Goal: Answer question/provide support: Share knowledge or assist other users

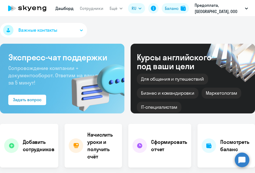
select select "30"
click at [245, 160] on circle at bounding box center [242, 159] width 15 height 15
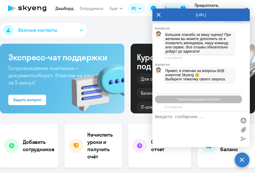
scroll to position [5033, 0]
click at [207, 90] on span "Операционное сопровождение" at bounding box center [198, 89] width 49 height 4
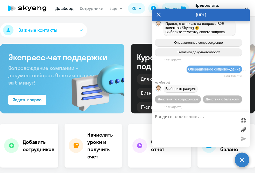
scroll to position [5081, 0]
click at [182, 100] on span "Действия по сотрудникам" at bounding box center [178, 99] width 40 height 4
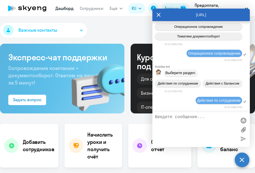
scroll to position [5150, 0]
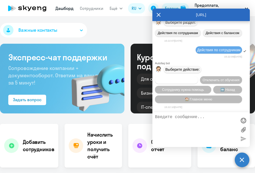
click at [185, 78] on span "Подключить к обучению" at bounding box center [177, 80] width 38 height 4
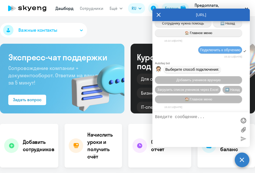
scroll to position [5219, 0]
click at [94, 11] on link "Сотрудники" at bounding box center [92, 8] width 24 height 5
select select "30"
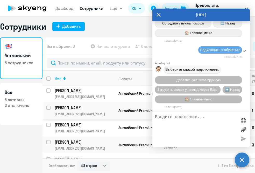
scroll to position [0, 0]
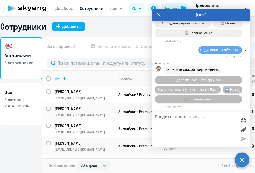
click at [188, 124] on textarea at bounding box center [196, 129] width 82 height 30
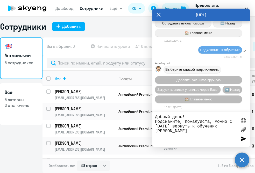
type textarea "Добрый день! Подскажите, пожалуйста, можно с [DATE] вернуть к обучению [PERSON_…"
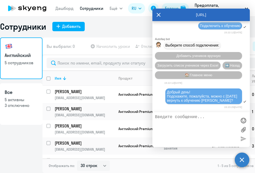
scroll to position [5249, 0]
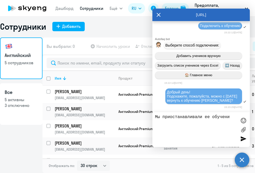
type textarea "Мы приостанавливали ее обучение"
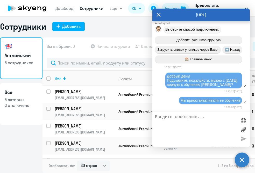
scroll to position [5265, 0]
click at [20, 102] on p "3 отключено" at bounding box center [21, 105] width 33 height 6
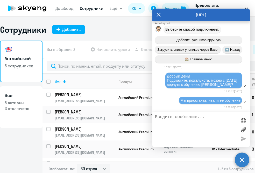
select select "30"
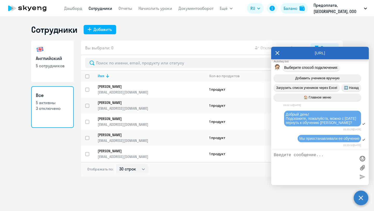
click at [255, 53] on icon at bounding box center [277, 53] width 4 height 12
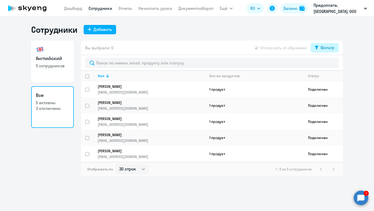
click at [255, 46] on div "Фильтр" at bounding box center [327, 47] width 14 height 6
click at [255, 66] on span at bounding box center [329, 64] width 9 height 5
click at [255, 65] on input "checkbox" at bounding box center [325, 64] width 0 height 0
checkbox input "true"
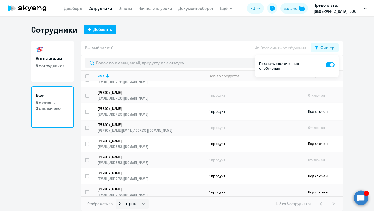
scroll to position [11, 0]
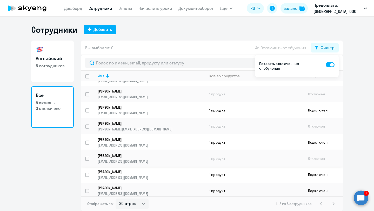
click at [86, 159] on input "select row 41976395" at bounding box center [90, 161] width 10 height 10
checkbox input "true"
click at [118, 153] on p "[PERSON_NAME]" at bounding box center [148, 155] width 100 height 5
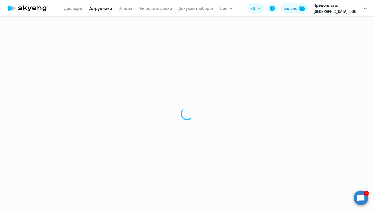
select select "english"
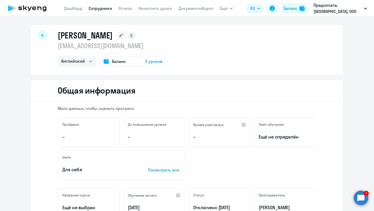
click at [41, 8] on icon at bounding box center [39, 8] width 4 height 4
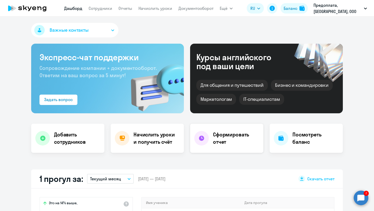
select select "30"
click at [255, 172] on circle at bounding box center [360, 197] width 15 height 15
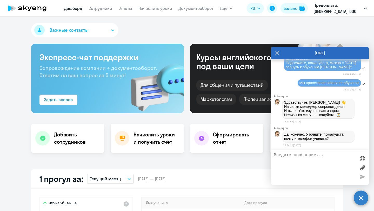
scroll to position [5324, 0]
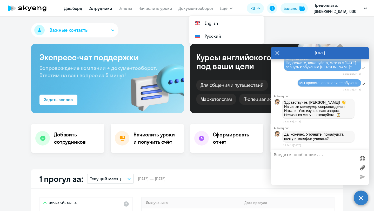
click at [100, 10] on link "Сотрудники" at bounding box center [100, 8] width 24 height 5
select select "30"
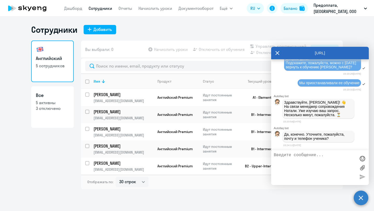
click at [53, 107] on p "3 отключено" at bounding box center [52, 108] width 33 height 6
select select "30"
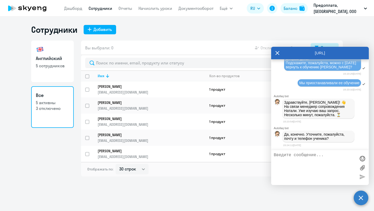
click at [255, 45] on button "Фильтр" at bounding box center [324, 47] width 28 height 9
click at [255, 50] on icon at bounding box center [277, 53] width 4 height 12
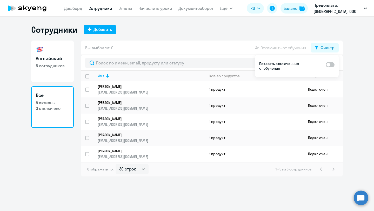
click at [255, 65] on span at bounding box center [329, 64] width 9 height 5
click at [255, 65] on input "checkbox" at bounding box center [325, 64] width 0 height 0
checkbox input "true"
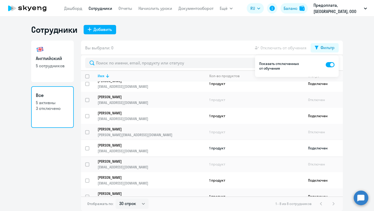
scroll to position [9, 0]
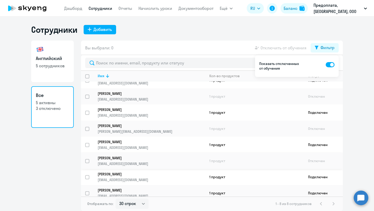
click at [138, 156] on p "[PERSON_NAME]" at bounding box center [148, 157] width 100 height 5
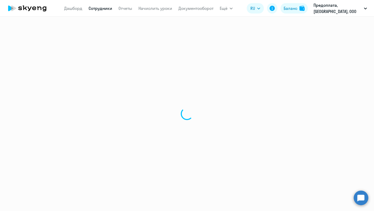
select select "english"
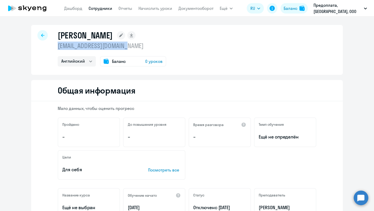
drag, startPoint x: 126, startPoint y: 48, endPoint x: 58, endPoint y: 48, distance: 68.2
click at [58, 48] on p "[EMAIL_ADDRESS][DOMAIN_NAME]" at bounding box center [112, 46] width 108 height 8
copy p "[EMAIL_ADDRESS][DOMAIN_NAME]"
click at [255, 172] on circle at bounding box center [360, 197] width 15 height 15
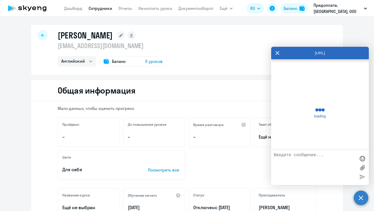
scroll to position [5321, 0]
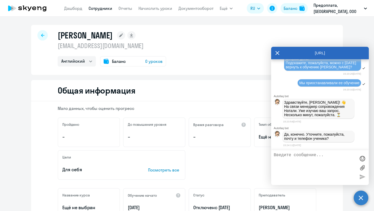
paste textarea "[EMAIL_ADDRESS][DOMAIN_NAME]"
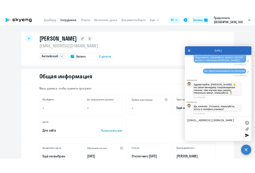
scroll to position [5324, 0]
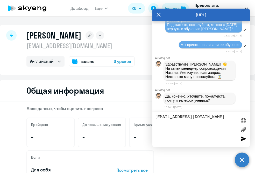
paste textarea "[PHONE_NUMBER]"
click at [163, 121] on textarea "[EMAIL_ADDRESS][DOMAIN_NAME] [PHONE_NUMBER]" at bounding box center [196, 129] width 82 height 30
type textarea "[EMAIL_ADDRESS][DOMAIN_NAME] [PHONE_NUMBER]"
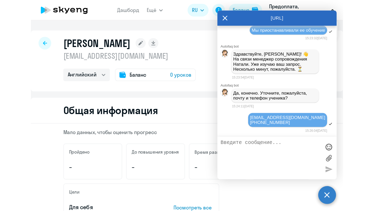
scroll to position [5345, 0]
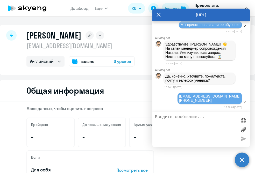
click at [15, 97] on div "Общая информация" at bounding box center [127, 90] width 255 height 21
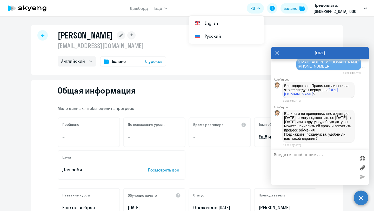
scroll to position [5425, 0]
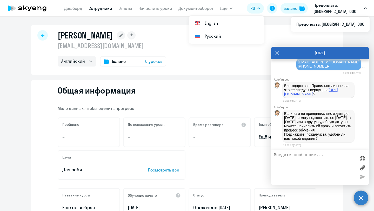
click at [255, 88] on link "[URL][DOMAIN_NAME]" at bounding box center [310, 92] width 53 height 8
click at [255, 91] on link "[URL][DOMAIN_NAME]" at bounding box center [310, 92] width 53 height 8
click at [255, 165] on textarea at bounding box center [315, 168] width 82 height 30
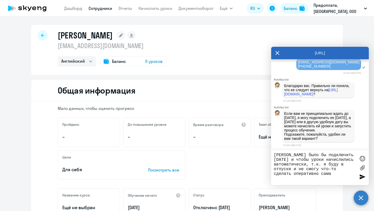
type textarea "[PERSON_NAME] было бы подключить [DATE] и чтобы уроки начислились автоматически…"
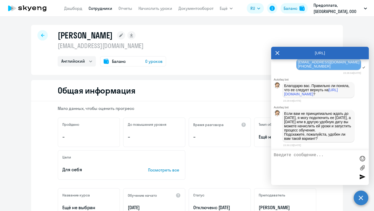
scroll to position [5455, 0]
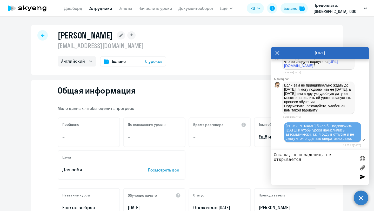
click at [255, 155] on textarea "Ссылка, к сожадению, не открывается" at bounding box center [315, 168] width 82 height 30
click at [255, 163] on textarea "Ссылка, к сожалению, не открывается" at bounding box center [315, 168] width 82 height 30
type textarea "Ссылка, к сожалению, не открывается, но [PERSON_NAME] у нас одна"
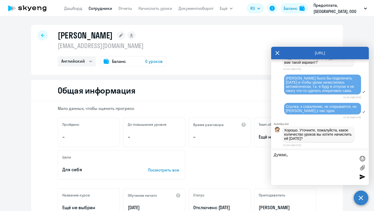
scroll to position [5505, 0]
type textarea "Д"
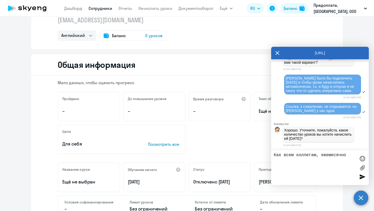
scroll to position [0, 0]
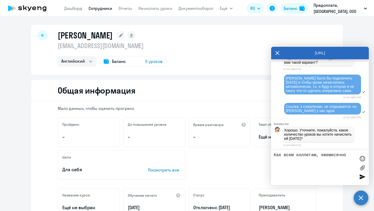
type textarea "Как всем коллегам, ежемесячно"
click at [33, 7] on icon at bounding box center [34, 8] width 4 height 4
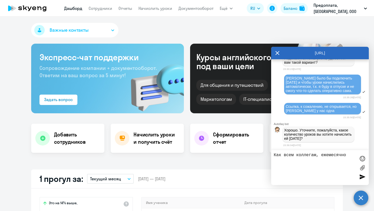
select select "30"
click at [255, 9] on div "Баланс" at bounding box center [290, 8] width 14 height 6
select select "english_adult_not_native_speaker_premium"
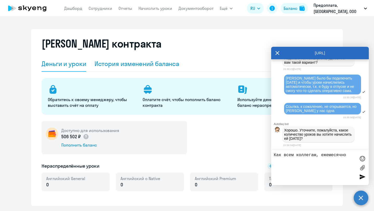
click at [129, 63] on div "История изменений баланса" at bounding box center [136, 63] width 85 height 8
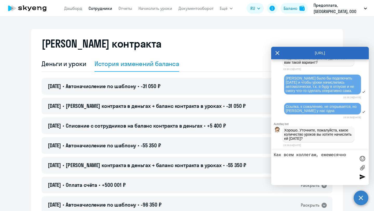
click at [99, 9] on link "Сотрудники" at bounding box center [100, 8] width 24 height 5
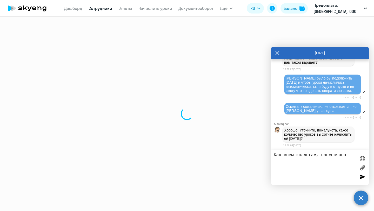
select select "30"
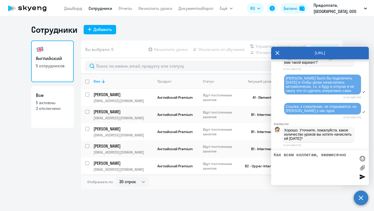
click at [111, 161] on p "[PERSON_NAME]" at bounding box center [122, 163] width 59 height 6
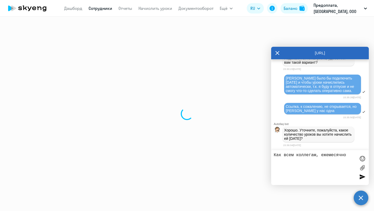
select select "english"
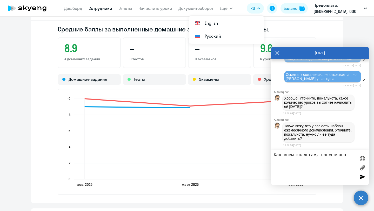
scroll to position [5539, 0]
click at [255, 156] on textarea "Как всем коллегам, ежемесячно" at bounding box center [315, 168] width 82 height 30
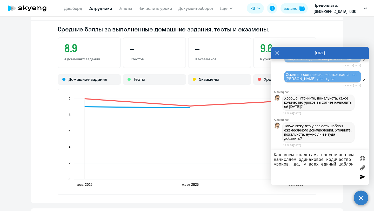
click at [255, 161] on textarea "Как всем коллегам, ежемесячно мы начисляем одинаковое кодичество уроков. Да, у …" at bounding box center [315, 168] width 82 height 30
type textarea "Как всем коллегам, ежемесячно мы начисляем одинаковое количество уроков. Да, у …"
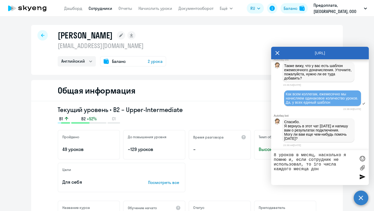
scroll to position [5606, 0]
type textarea "8 уроков в месяц, насколько я помню и, если сотрудник не использовал, то 1го чи…"
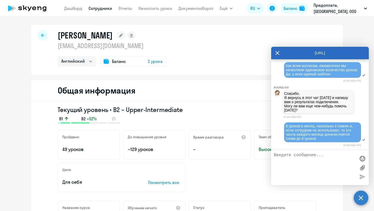
scroll to position [5636, 0]
type textarea "Спасибо! Больше нет вопросов, буду ждать ваше сообщение [DATE]"
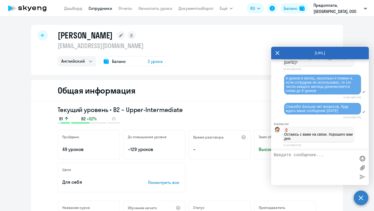
scroll to position [5686, 0]
type textarea "[PERSON_NAME]"
type textarea "Спасибо! И вам!"
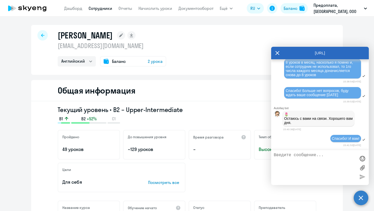
scroll to position [5702, 0]
click at [255, 52] on icon at bounding box center [277, 53] width 4 height 12
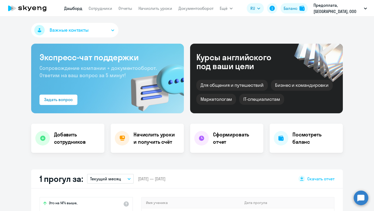
select select "30"
